Goal: Task Accomplishment & Management: Use online tool/utility

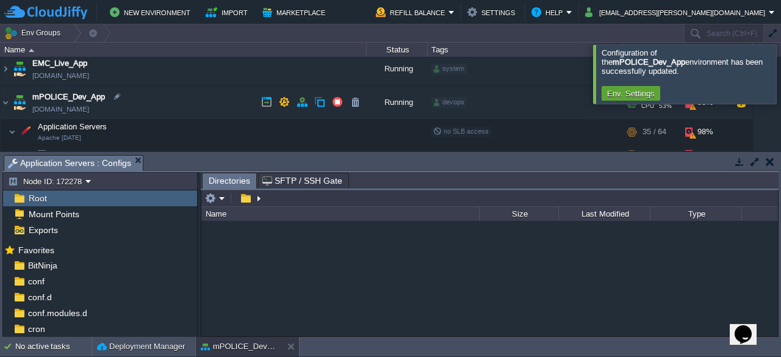
scroll to position [43, 0]
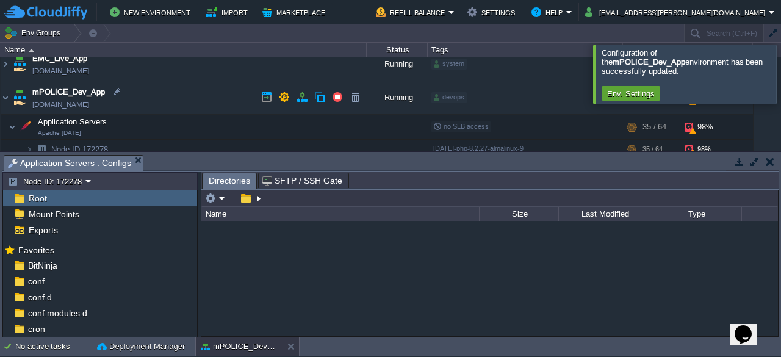
click at [182, 95] on td "mPOLICE_Dev_App [DOMAIN_NAME]" at bounding box center [184, 98] width 366 height 34
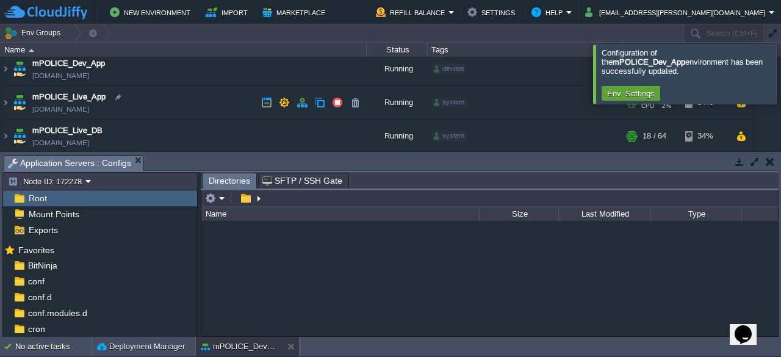
scroll to position [71, 0]
click at [183, 71] on td "mPOLICE_Dev_App [DOMAIN_NAME]" at bounding box center [184, 69] width 366 height 34
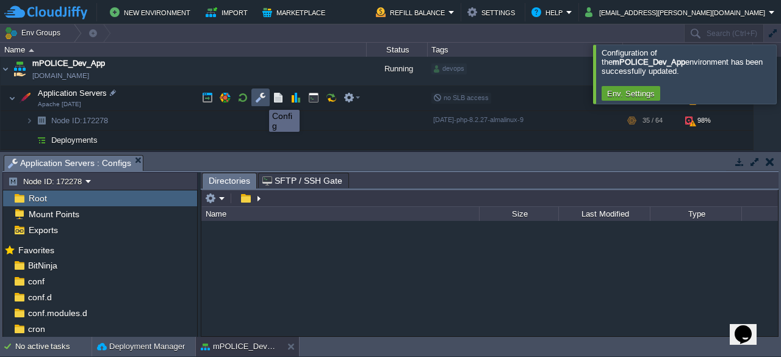
click at [260, 99] on button "button" at bounding box center [260, 97] width 11 height 11
click at [260, 98] on button "button" at bounding box center [260, 97] width 11 height 11
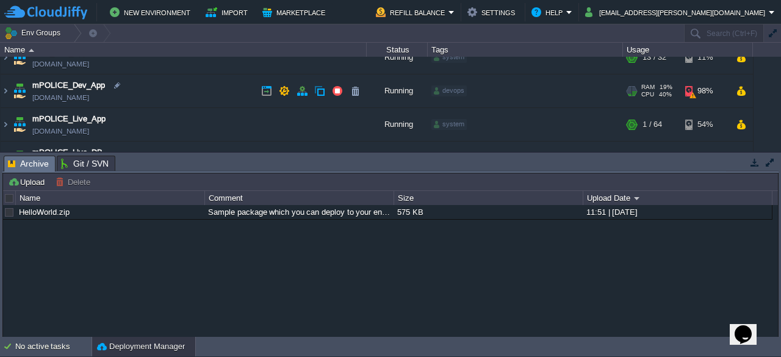
scroll to position [48, 0]
click at [190, 88] on td "mPOLICE_Dev_App [DOMAIN_NAME]" at bounding box center [184, 93] width 366 height 34
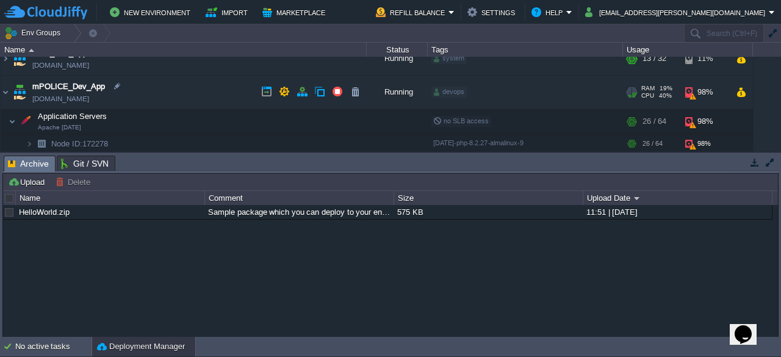
scroll to position [69, 0]
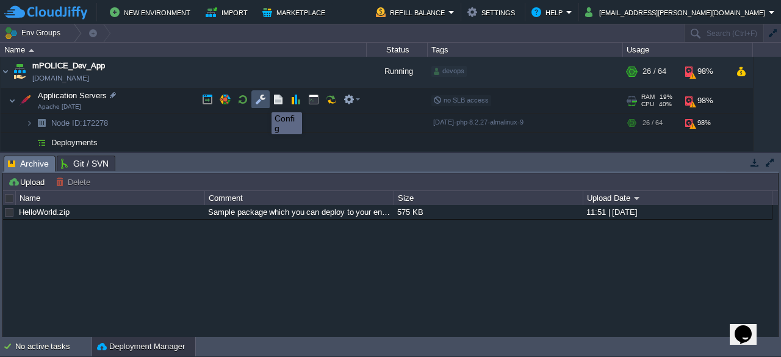
click at [262, 101] on button "button" at bounding box center [260, 99] width 11 height 11
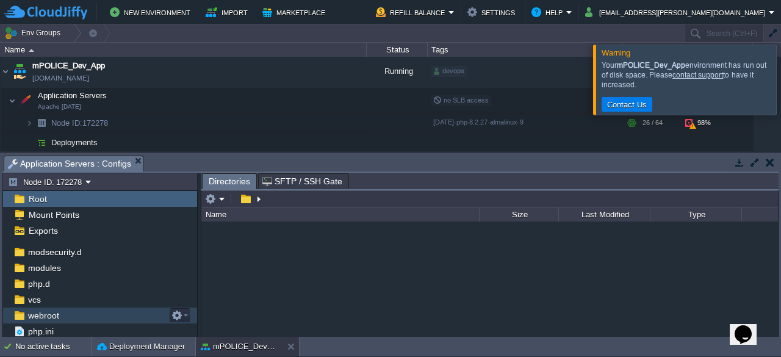
scroll to position [112, 0]
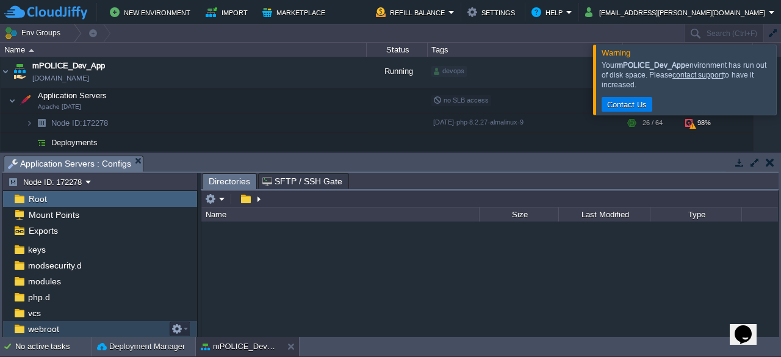
click at [41, 330] on span "webroot" at bounding box center [43, 328] width 35 height 11
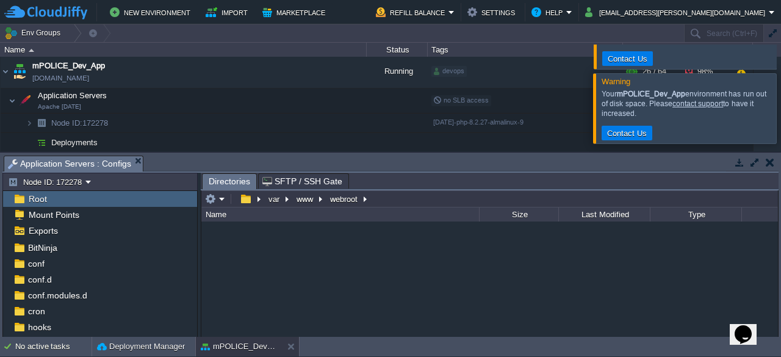
scroll to position [0, 0]
